Goal: Transaction & Acquisition: Purchase product/service

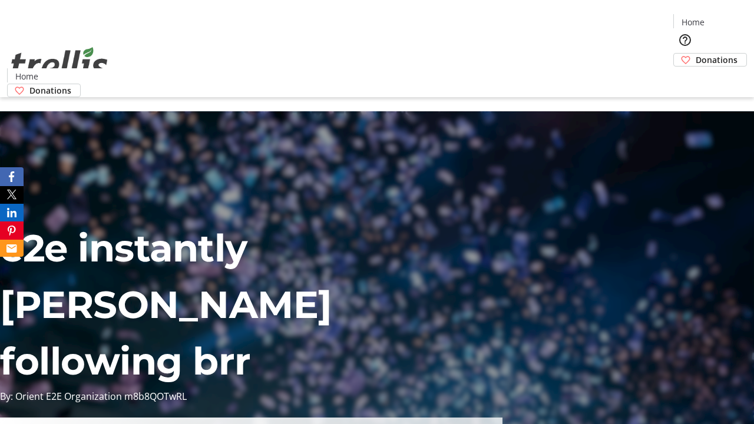
click at [695, 54] on span "Donations" at bounding box center [716, 60] width 42 height 12
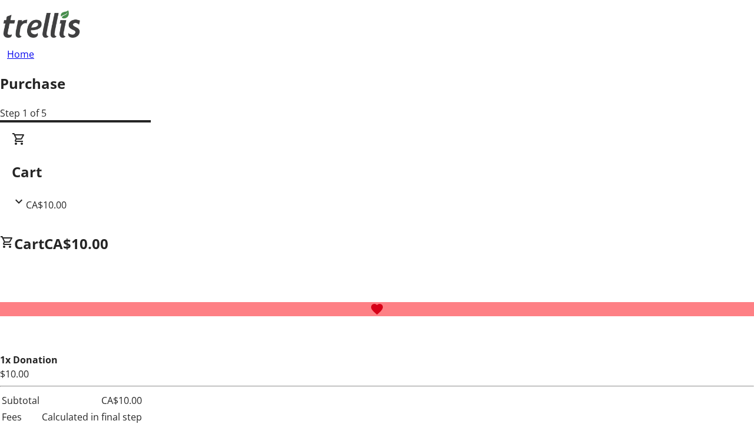
select select "CA"
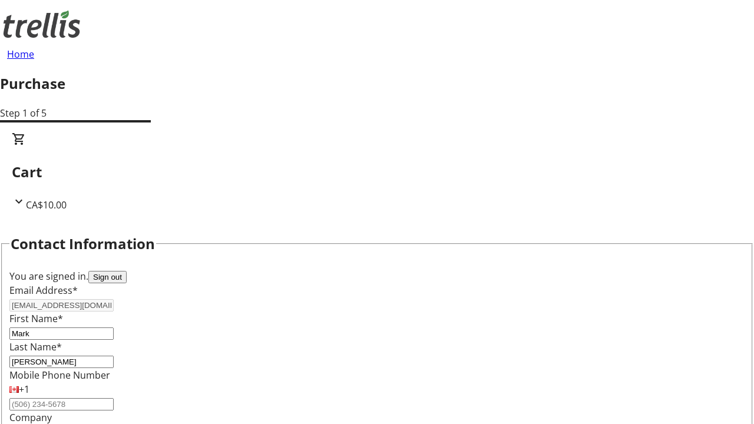
type input "[STREET_ADDRESS][PERSON_NAME]"
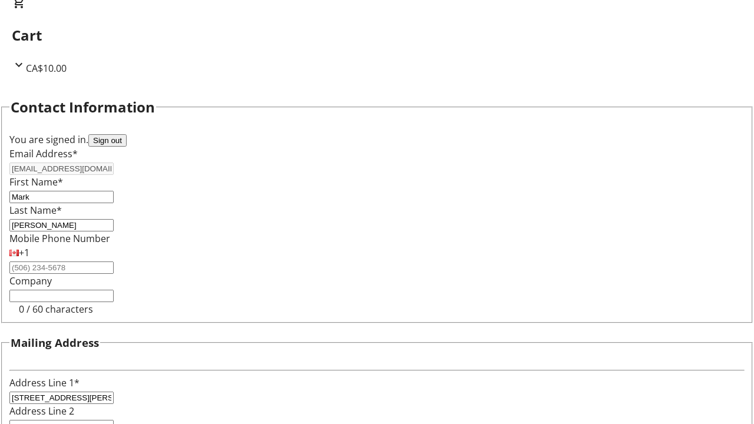
type input "Kelowna"
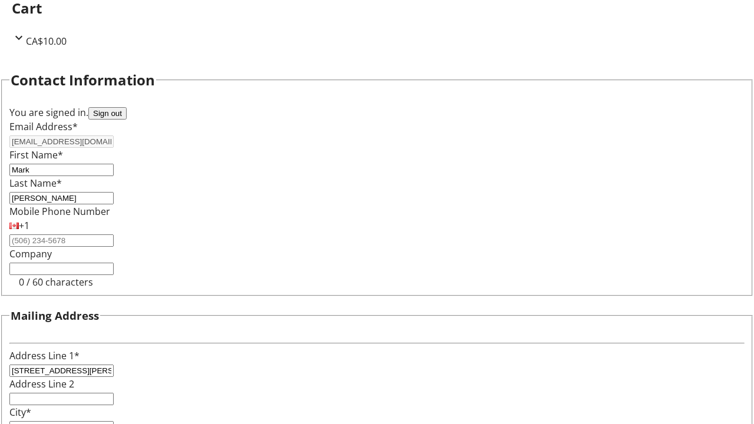
select select "BC"
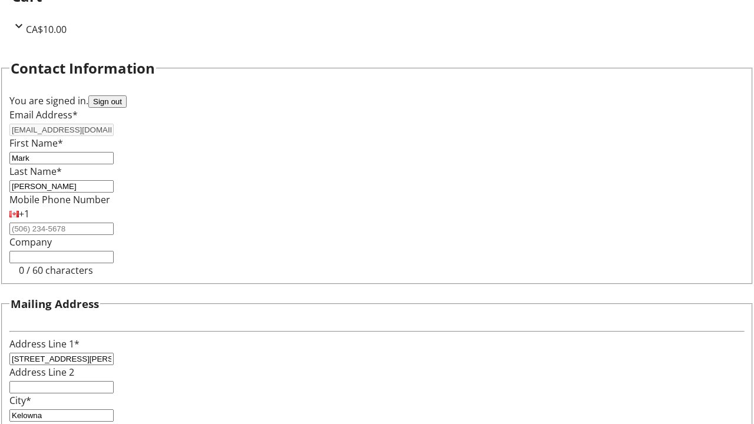
type input "Kelowna"
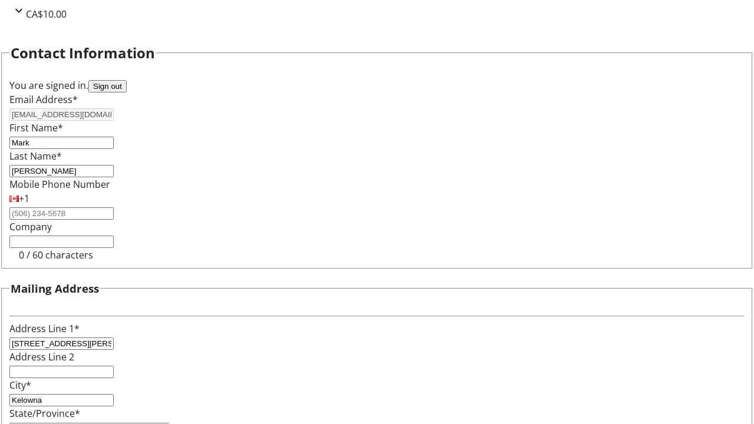
type input "V1Y 0C2"
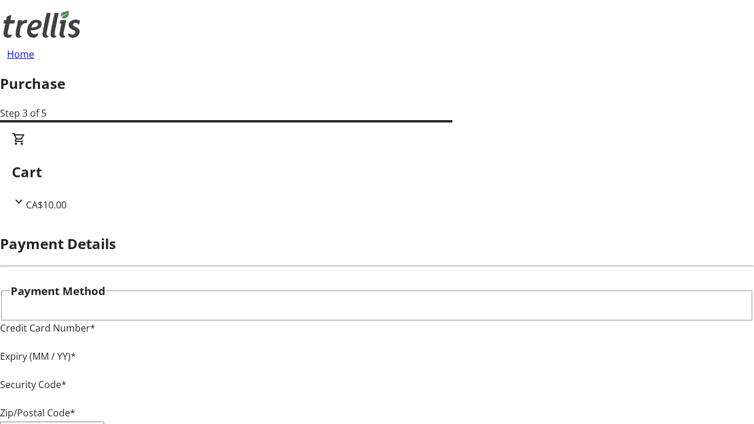
type input "V1Y 0C2"
